Goal: Task Accomplishment & Management: Use online tool/utility

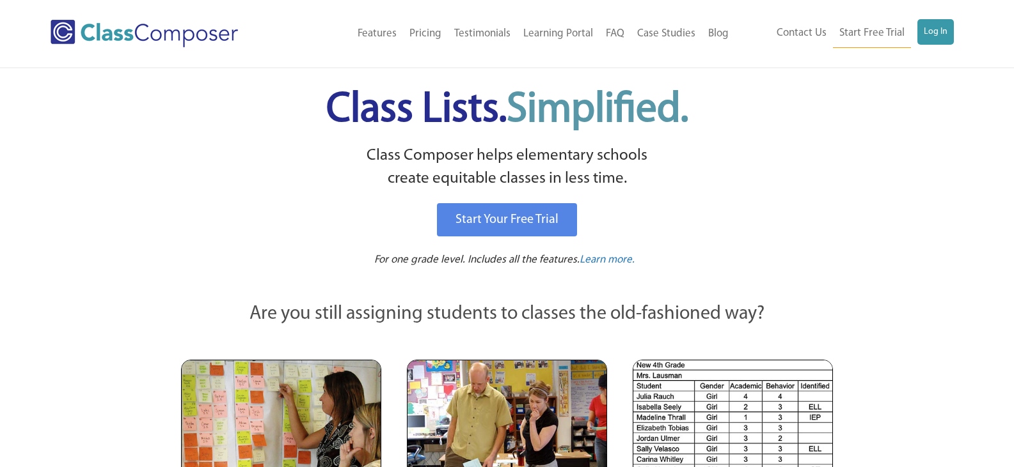
click at [943, 30] on link "Log In" at bounding box center [935, 32] width 36 height 26
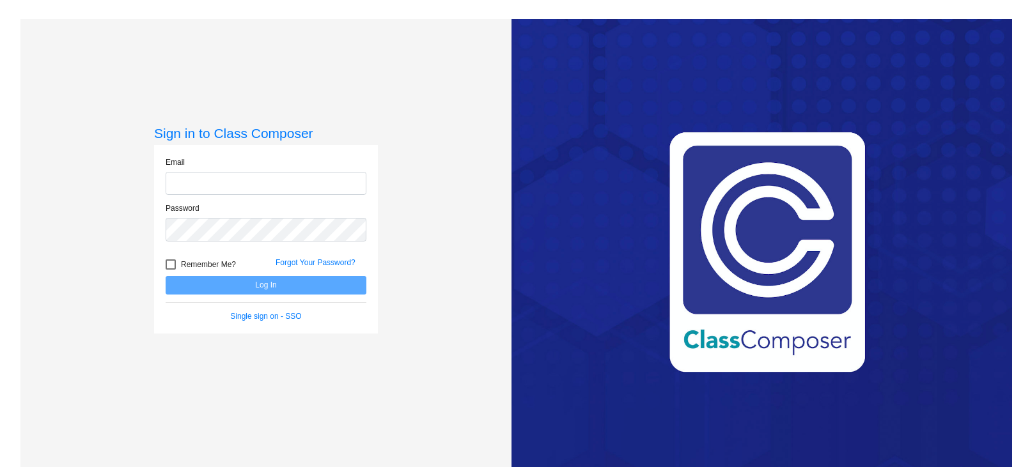
type input "[PERSON_NAME][EMAIL_ADDRESS][DOMAIN_NAME]"
click at [297, 292] on button "Log In" at bounding box center [266, 285] width 201 height 19
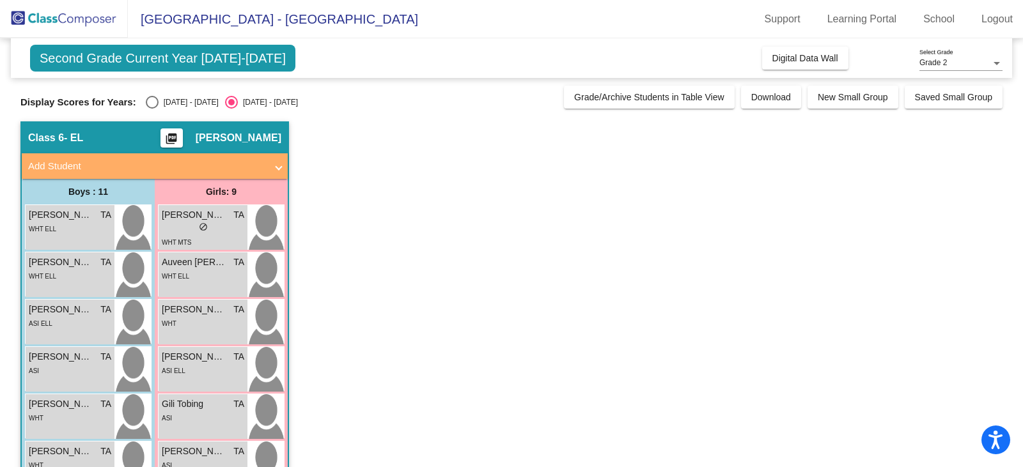
click at [146, 102] on div "Select an option" at bounding box center [152, 102] width 13 height 13
click at [152, 109] on input "2024 - 2025" at bounding box center [152, 109] width 1 height 1
radio input "true"
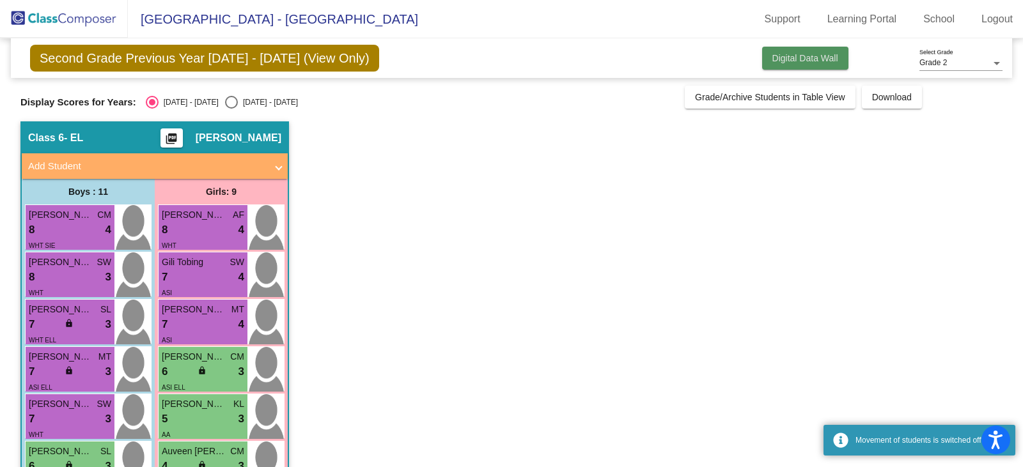
click at [824, 65] on button "Digital Data Wall" at bounding box center [805, 58] width 86 height 23
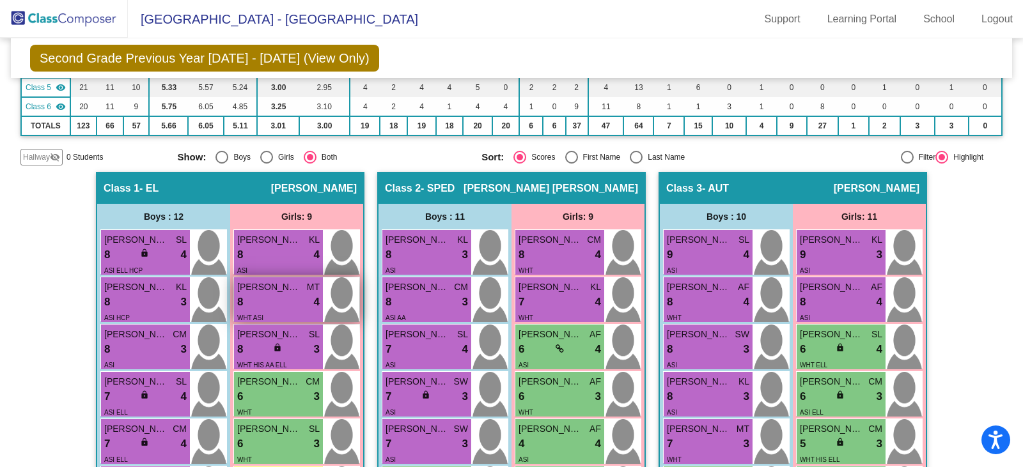
scroll to position [256, 0]
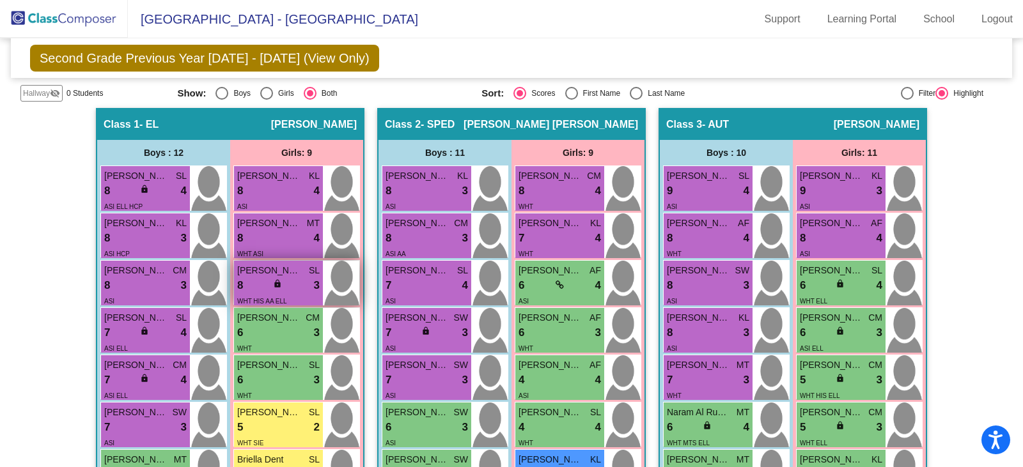
click at [273, 280] on span "lock" at bounding box center [277, 283] width 9 height 9
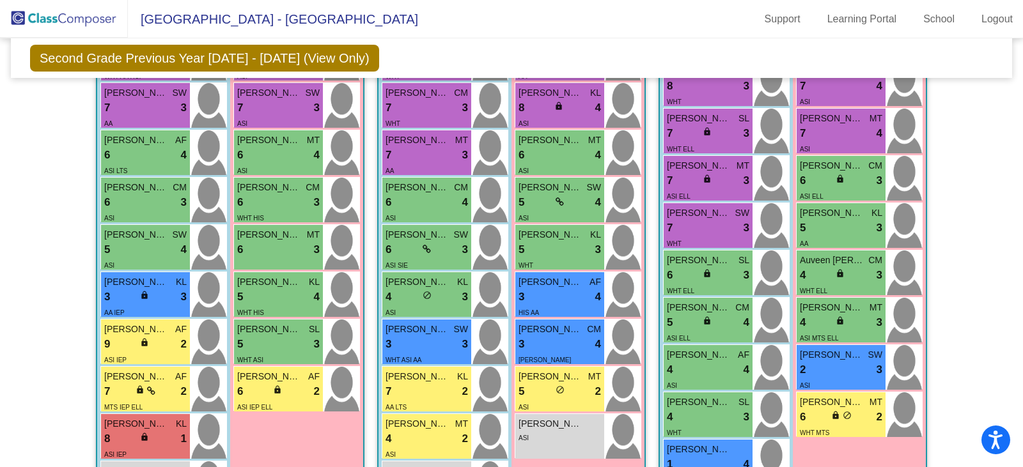
scroll to position [1087, 0]
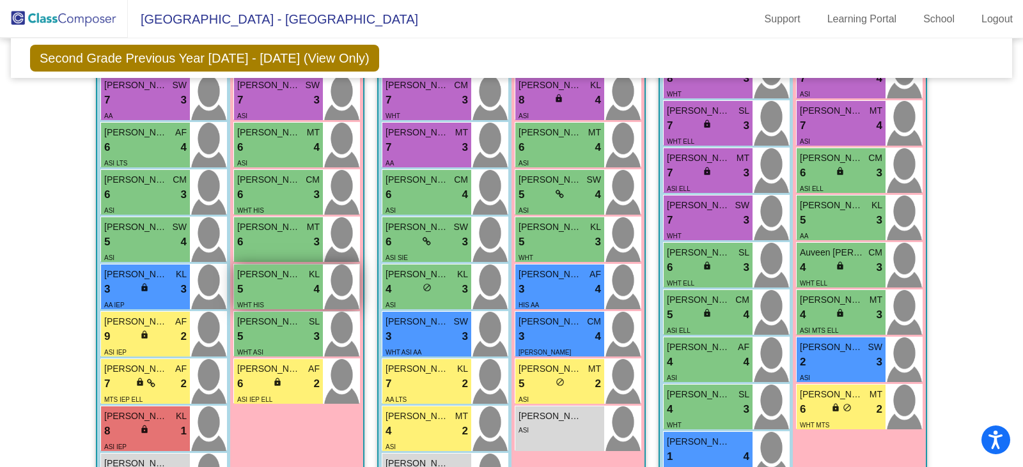
click at [303, 276] on div "Arabella Schwartz KL" at bounding box center [278, 274] width 82 height 13
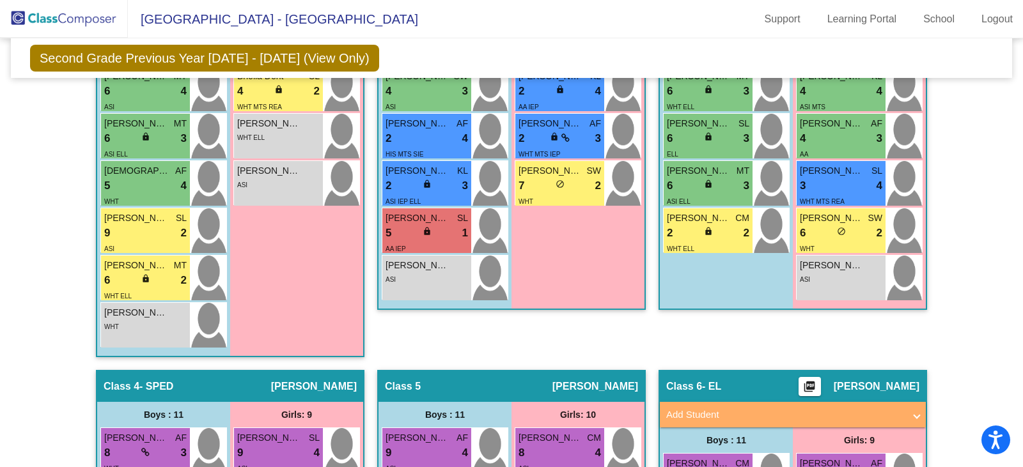
scroll to position [576, 0]
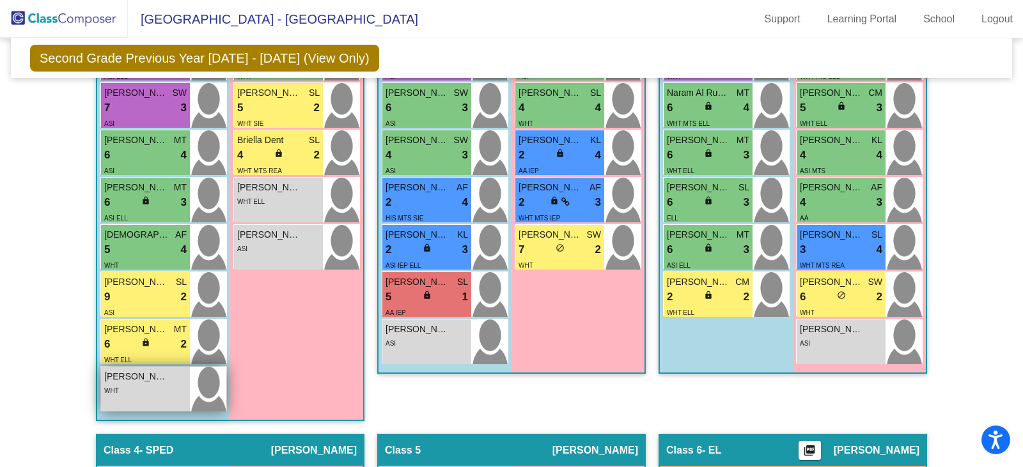
click at [134, 383] on span "Almuthanna Alahmari" at bounding box center [136, 376] width 64 height 13
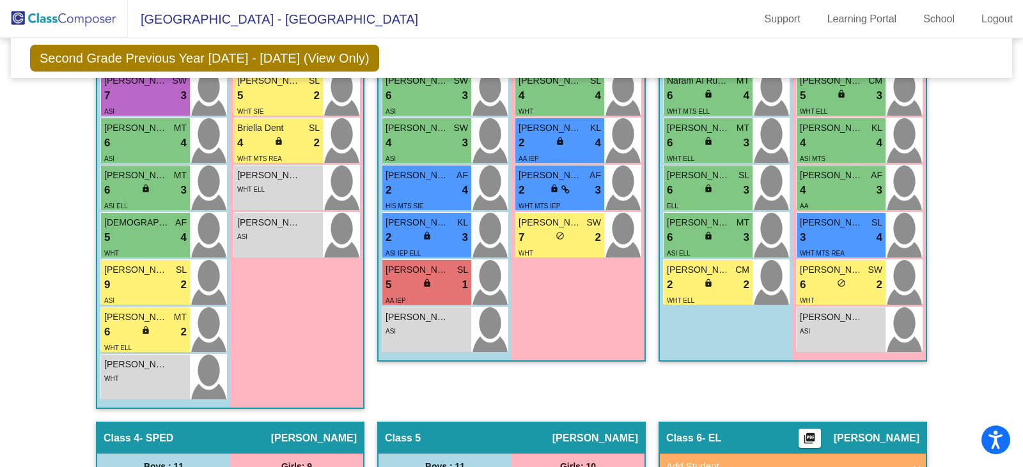
scroll to position [463, 0]
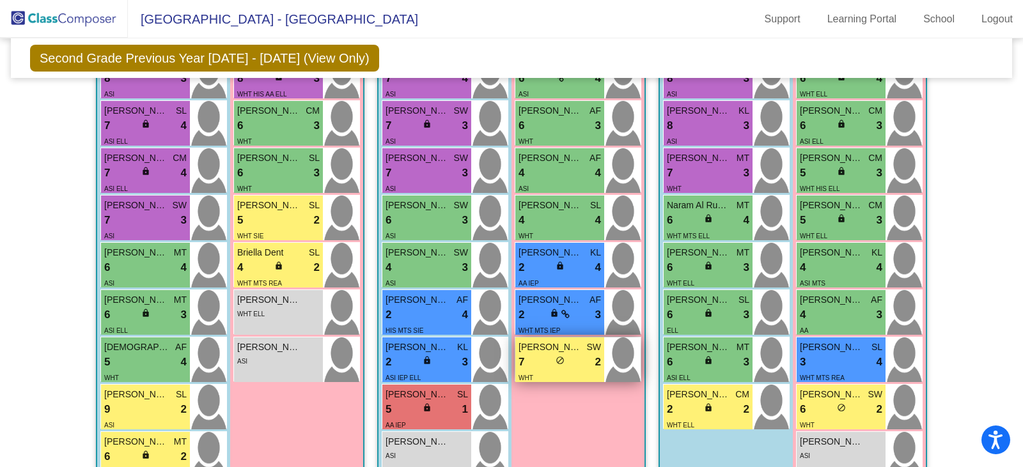
click at [556, 358] on span "do_not_disturb_alt" at bounding box center [560, 360] width 9 height 9
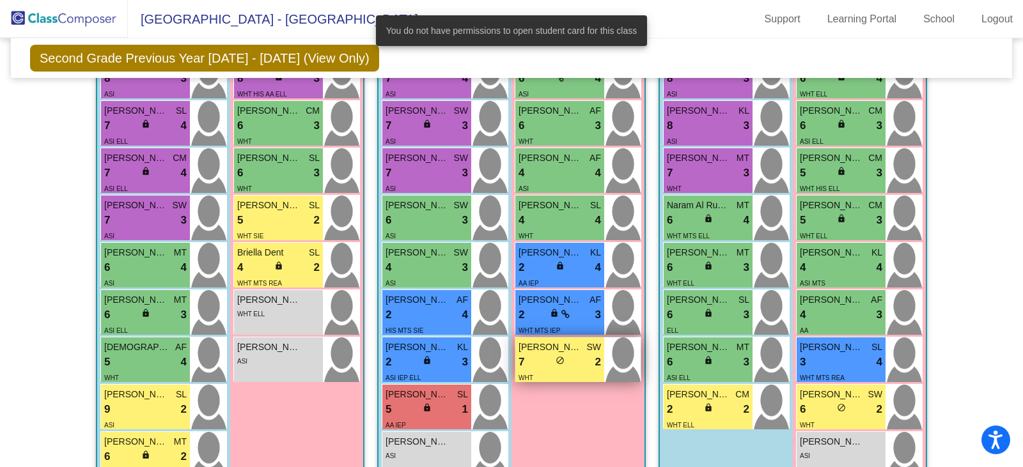
click at [556, 358] on span "do_not_disturb_alt" at bounding box center [560, 360] width 9 height 9
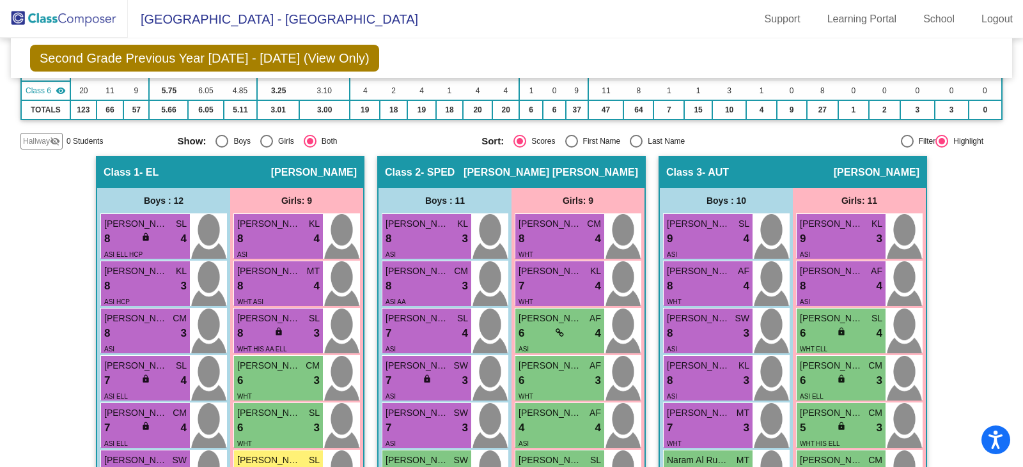
scroll to position [207, 0]
